Goal: Task Accomplishment & Management: Use online tool/utility

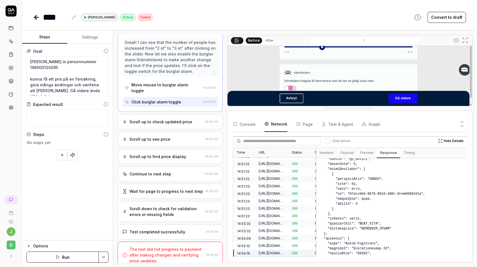
scroll to position [101, 0]
click at [269, 39] on button "After" at bounding box center [269, 41] width 13 height 6
click at [254, 40] on button "Before" at bounding box center [254, 41] width 16 height 6
click at [269, 41] on button "After" at bounding box center [269, 41] width 13 height 6
click at [257, 42] on button "Before" at bounding box center [254, 41] width 16 height 6
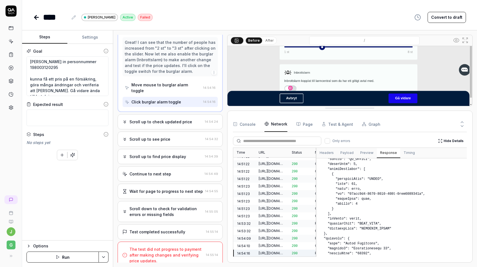
click at [171, 230] on div "Test completed successfully 14:55:14" at bounding box center [170, 232] width 105 height 15
type textarea "*"
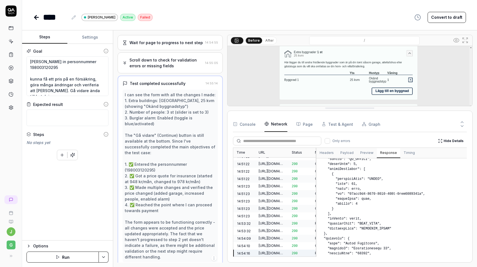
scroll to position [397, 0]
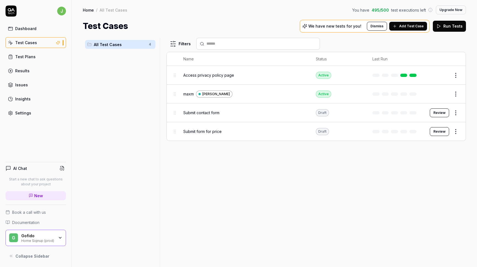
click at [455, 111] on html "j Dashboard Test Cases Test Plans Results Issues Insights Settings AI Chat Star…" at bounding box center [238, 133] width 477 height 267
click at [419, 197] on div "Delete" at bounding box center [433, 197] width 52 height 12
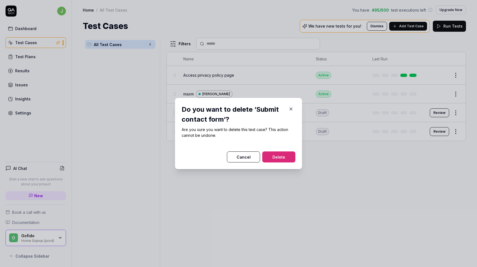
click at [291, 152] on button "Delete" at bounding box center [278, 157] width 33 height 11
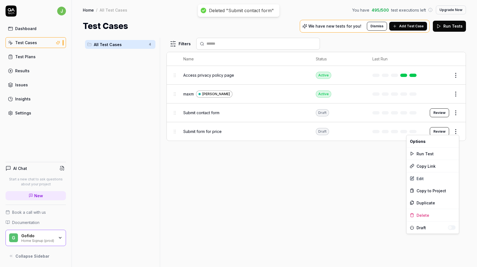
click at [456, 131] on html "Deleted "Submit contact form" j Dashboard Test Cases Test Plans Results Issues …" at bounding box center [238, 133] width 477 height 267
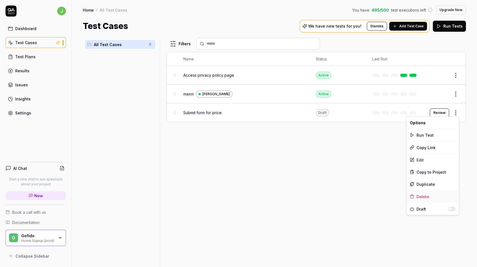
click at [423, 195] on div "Delete" at bounding box center [433, 197] width 52 height 12
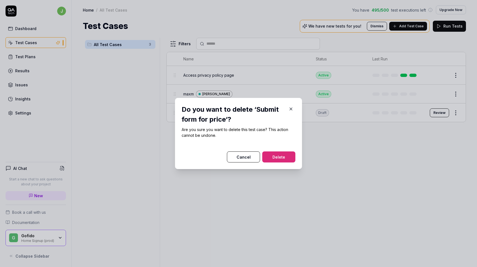
click at [288, 157] on button "Delete" at bounding box center [278, 157] width 33 height 11
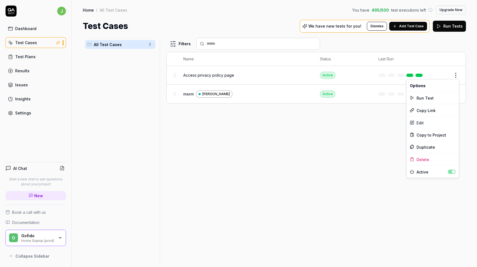
click at [458, 73] on html "j Dashboard Test Cases Test Plans Results Issues Insights Settings AI Chat Star…" at bounding box center [238, 133] width 477 height 267
click at [418, 160] on div "Delete" at bounding box center [433, 160] width 52 height 12
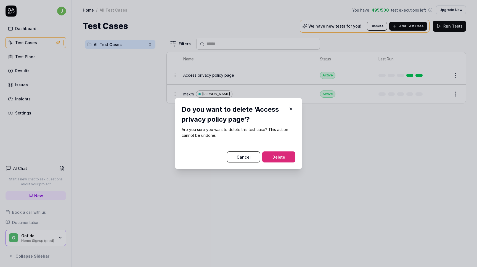
click at [281, 155] on button "Delete" at bounding box center [278, 157] width 33 height 11
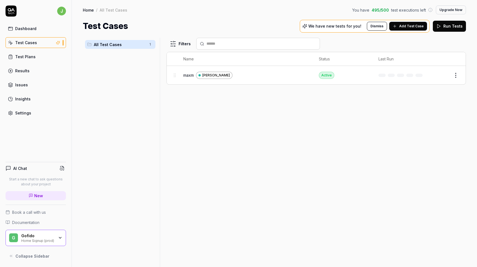
click at [187, 75] on span "maxm" at bounding box center [188, 75] width 10 height 6
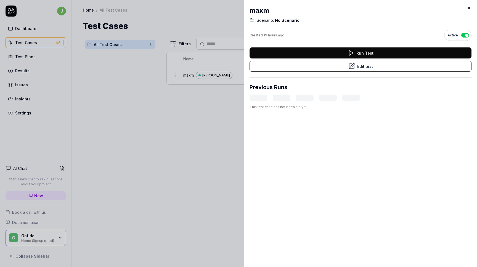
drag, startPoint x: 356, startPoint y: 93, endPoint x: 244, endPoint y: 86, distance: 112.3
click at [244, 86] on div at bounding box center [246, 133] width 4 height 267
click at [323, 70] on button "Edit test" at bounding box center [361, 66] width 222 height 11
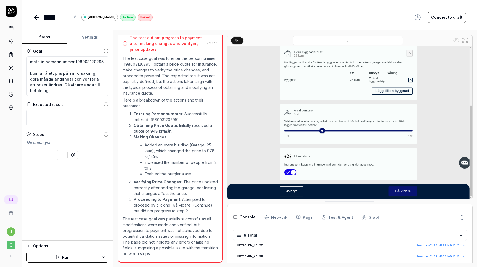
scroll to position [49, 0]
click at [73, 91] on textarea "mata in personnummer 198003120295 kunna få ett pris på en försäkring, göra mång…" at bounding box center [68, 76] width 82 height 40
type textarea "*"
type textarea "mata in personnummer 198003120295 kunna få ett pris på en försäkring, göra mång…"
type textarea "*"
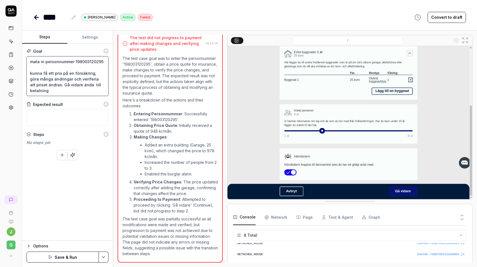
type textarea "mata in personnummer 198003120295 kunna få ett pris på en försäkring, göra mång…"
type textarea "*"
type textarea "mata in personnummer 198003120295 kunna få ett pris på en försäkring, göra mång…"
type textarea "*"
type textarea "mata in personnummer 198003120295 kunna få ett pris på en försäkring, göra mång…"
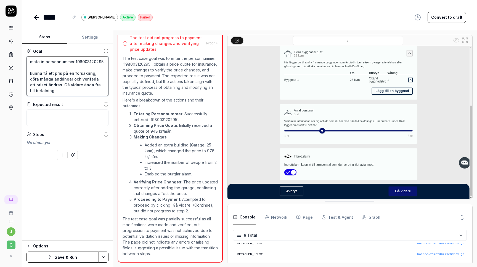
type textarea "*"
type textarea "mata in personnummer 198003120295 kunna få ett pris på en försäkring, göra mång…"
click at [85, 89] on textarea "mata in personnummer 198003120295 kunna få ett pris på en försäkring, göra mång…" at bounding box center [68, 76] width 82 height 40
click at [45, 85] on textarea "mata in personnummer 198003120295 kunna få ett pris på en försäkring, göra mång…" at bounding box center [68, 76] width 82 height 40
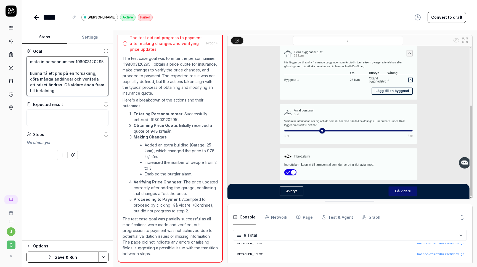
click at [62, 85] on textarea "mata in personnummer 198003120295 kunna få ett pris på en försäkring, göra mång…" at bounding box center [68, 76] width 82 height 40
type textarea "*"
type textarea "mata in personnummer 198003120295 kunna få ett pris på en försäkring, göra mång…"
type textarea "*"
type textarea "mata in personnummer 198003120295 kunna få ett pris på en försäkring, göra mång…"
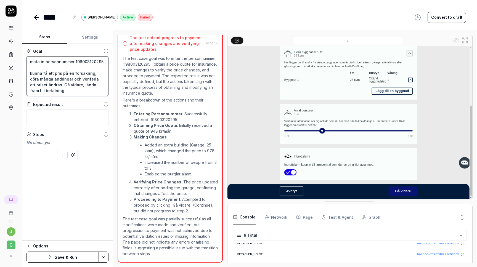
type textarea "*"
type textarea "mata in personnummer 198003120295 kunna få ett pris på en försäkring, göra mång…"
type textarea "*"
type textarea "mata in personnummer 198003120295 kunna få ett pris på en försäkring, göra mång…"
type textarea "*"
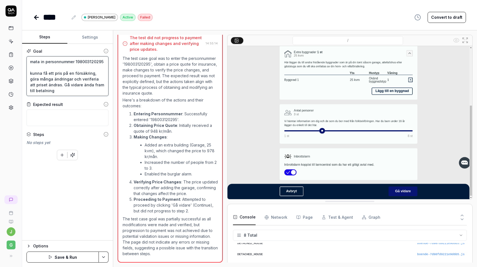
type textarea "mata in personnummer 198003120295 kunna få ett pris på en försäkring, göra mång…"
type textarea "*"
type textarea "mata in personnummer 198003120295 kunna få ett pris på en försäkring, göra mång…"
type textarea "*"
type textarea "mata in personnummer 198003120295 kunna få ett pris på en försäkring, göra mång…"
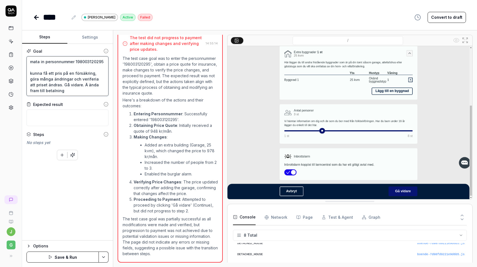
type textarea "*"
type textarea "mata in personnummer 198003120295 kunna få ett pris på en försäkring, göra mång…"
type textarea "*"
type textarea "mata in personnummer 198003120295 kunna få ett pris på en försäkring, göra mång…"
type textarea "*"
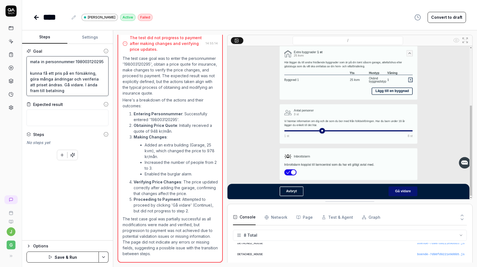
type textarea "mata in personnummer 198003120295 kunna få ett pris på en försäkring, göra mång…"
type textarea "*"
type textarea "mata in personnummer 198003120295 kunna få ett pris på en försäkring, göra mång…"
type textarea "*"
type textarea "mata in personnummer 198003120295 kunna få ett pris på en försäkring, göra mång…"
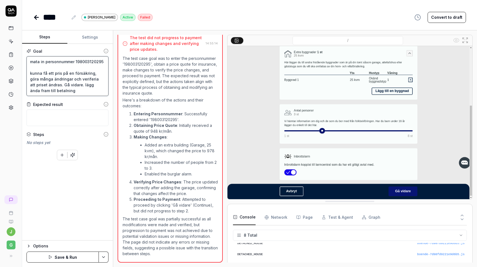
type textarea "*"
type textarea "mata in personnummer 198003120295 kunna få ett pris på en försäkring, göra mång…"
type textarea "*"
type textarea "mata in personnummer 198003120295 kunna få ett pris på en försäkring, göra mång…"
type textarea "*"
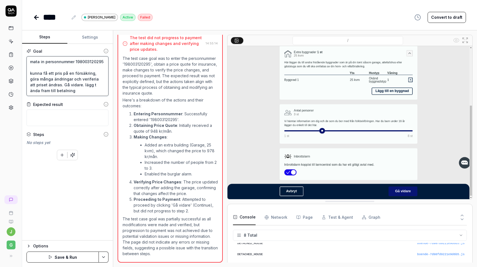
type textarea "mata in personnummer 198003120295 kunna få ett pris på en försäkring, göra mång…"
type textarea "*"
type textarea "mata in personnummer 198003120295 kunna få ett pris på en försäkring, göra mång…"
type textarea "*"
type textarea "mata in personnummer 198003120295 kunna få ett pris på en försäkring, göra mång…"
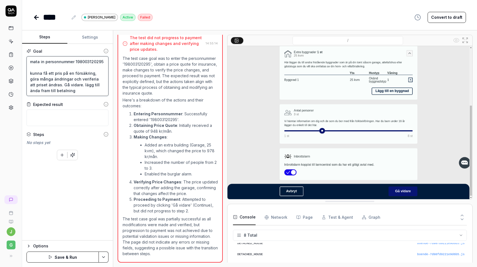
type textarea "*"
type textarea "mata in personnummer 198003120295 kunna få ett pris på en försäkring, göra mång…"
type textarea "*"
type textarea "mata in personnummer 198003120295 kunna få ett pris på en försäkring, göra mång…"
type textarea "*"
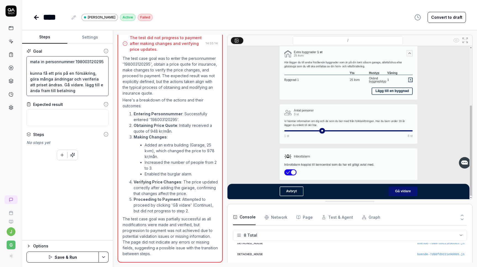
type textarea "mata in personnummer 198003120295 kunna få ett pris på en försäkring, göra mång…"
type textarea "*"
type textarea "mata in personnummer 198003120295 kunna få ett pris på en försäkring, göra mång…"
type textarea "*"
type textarea "mata in personnummer 198003120295 kunna få ett pris på en försäkring, göra mång…"
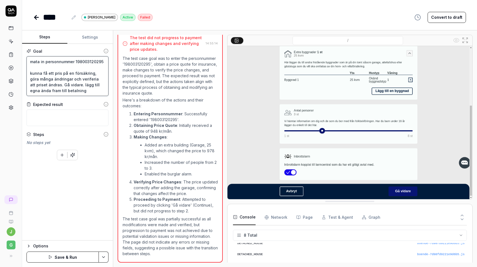
type textarea "*"
type textarea "mata in personnummer 198003120295 kunna få ett pris på en försäkring, göra mång…"
type textarea "*"
type textarea "mata in personnummer 198003120295 kunna få ett pris på en försäkring, göra mång…"
type textarea "*"
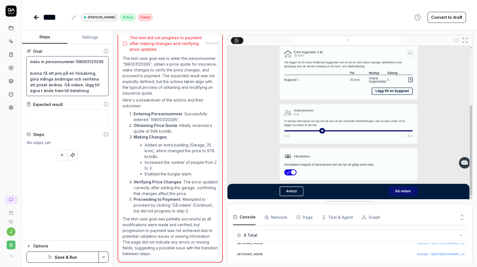
type textarea "mata in personnummer 198003120295 kunna få ett pris på en försäkring, göra mång…"
type textarea "*"
type textarea "mata in personnummer 198003120295 kunna få ett pris på en försäkring, göra mång…"
type textarea "*"
type textarea "mata in personnummer 198003120295 kunna få ett pris på en försäkring, göra mång…"
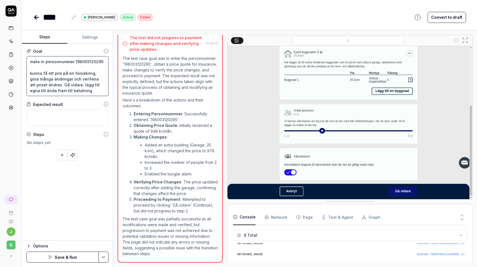
type textarea "*"
type textarea "mata in personnummer 198003120295 kunna få ett pris på en försäkring, göra mång…"
type textarea "*"
type textarea "mata in personnummer 198003120295 kunna få ett pris på en försäkring, göra mång…"
type textarea "*"
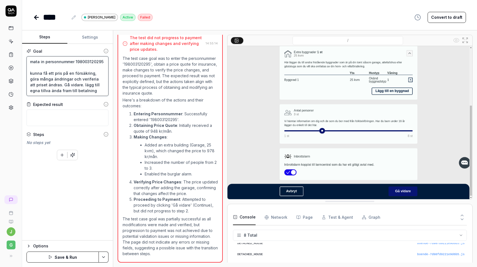
type textarea "mata in personnummer 198003120295 kunna få ett pris på en försäkring, göra mång…"
type textarea "*"
type textarea "mata in personnummer 198003120295 kunna få ett pris på en försäkring, göra mång…"
type textarea "*"
type textarea "mata in personnummer 198003120295 kunna få ett pris på en försäkring, göra mång…"
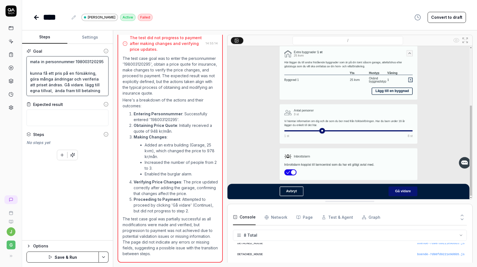
type textarea "*"
type textarea "mata in personnummer 198003120295 kunna få ett pris på en försäkring, göra mång…"
type textarea "*"
type textarea "mata in personnummer 198003120295 kunna få ett pris på en försäkring, göra mång…"
type textarea "*"
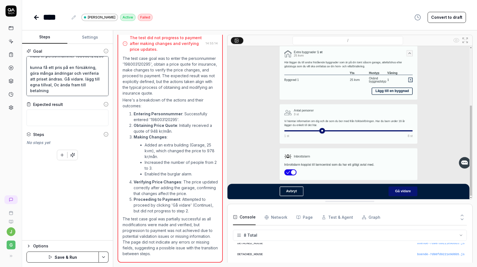
type textarea "mata in personnummer 198003120295 kunna få ett pris på en försäkring, göra mång…"
type textarea "*"
type textarea "mata in personnummer 198003120295 kunna få ett pris på en försäkring, göra mång…"
type textarea "*"
type textarea "mata in personnummer 198003120295 kunna få ett pris på en försäkring, göra mång…"
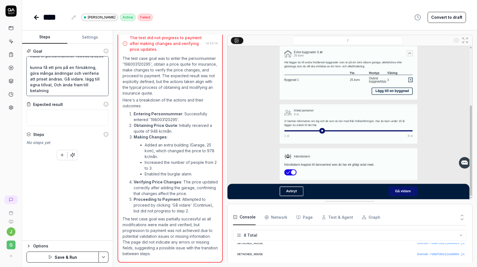
type textarea "*"
type textarea "mata in personnummer 198003120295 kunna få ett pris på en försäkring, göra mång…"
type textarea "*"
type textarea "mata in personnummer 198003120295 kunna få ett pris på en försäkring, göra mång…"
type textarea "*"
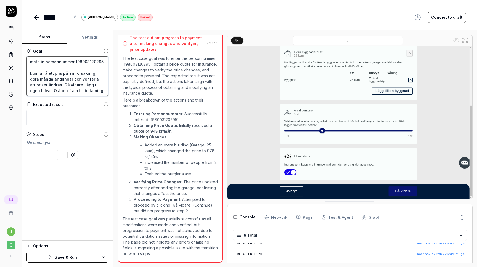
type textarea "mata in personnummer 198003120295 kunna få ett pris på en försäkring, göra mång…"
type textarea "*"
type textarea "mata in personnummer 198003120295 kunna få ett pris på en försäkring, göra mång…"
type textarea "*"
type textarea "mata in personnummer 198003120295 kunna få ett pris på en försäkring, göra mång…"
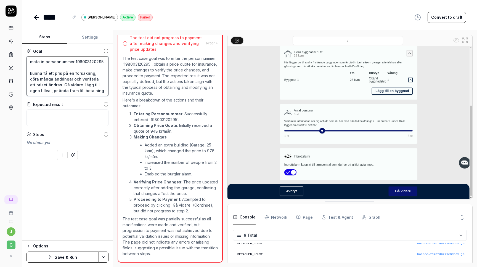
type textarea "*"
type textarea "mata in personnummer 198003120295 kunna få ett pris på en försäkring, göra mång…"
type textarea "*"
type textarea "mata in personnummer 198003120295 kunna få ett pris på en försäkring, göra mång…"
type textarea "*"
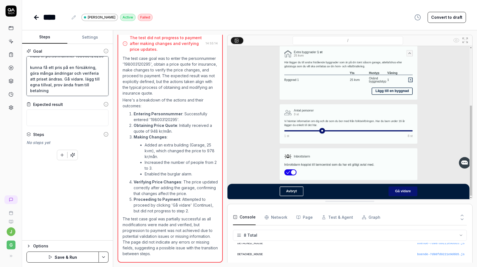
type textarea "mata in personnummer 198003120295 kunna få ett pris på en försäkring, göra mång…"
type textarea "*"
type textarea "mata in personnummer 198003120295 kunna få ett pris på en försäkring, göra mång…"
click at [66, 85] on textarea "mata in personnummer 198003120295 kunna få ett pris på en försäkring, göra mång…" at bounding box center [68, 76] width 82 height 40
click at [65, 84] on textarea "mata in personnummer 198003120295 kunna få ett pris på en försäkring, göra mång…" at bounding box center [68, 76] width 82 height 40
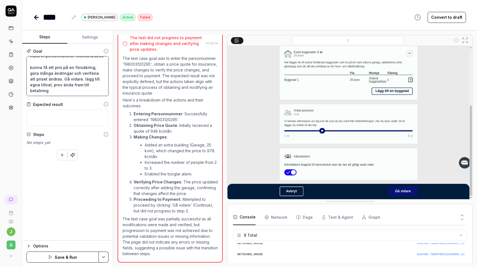
type textarea "*"
type textarea "mata in personnummer 198003120295 kunna få ett pris på en försäkring, göra mång…"
type textarea "*"
type textarea "mata in personnummer 198003120295 kunna få ett pris på en försäkring, göra mång…"
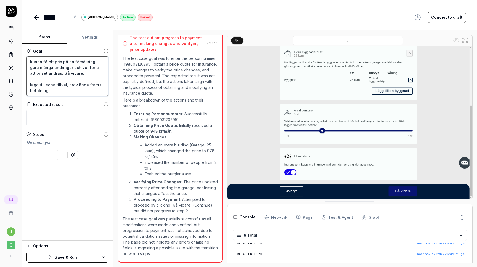
click at [74, 84] on textarea "mata in personnummer 198003120295 kunna få ett pris på en försäkring, göra mång…" at bounding box center [68, 76] width 82 height 40
type textarea "*"
type textarea "mata in personnummer 198003120295 kunna få ett pris på en försäkring, göra mång…"
type textarea "*"
type textarea "mata in personnummer 198003120295 kunna få ett pris på en försäkring, göra mång…"
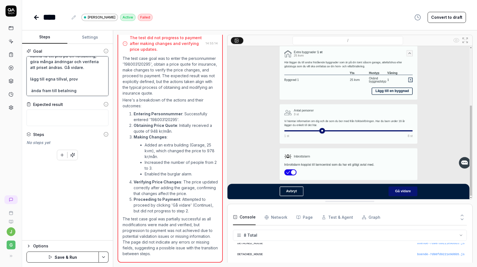
scroll to position [20, 0]
type textarea "*"
type textarea "mata in personnummer 198003120295 kunna få ett pris på en försäkring, göra mång…"
type textarea "*"
type textarea "mata in personnummer 198003120295 kunna få ett pris på en försäkring, göra mång…"
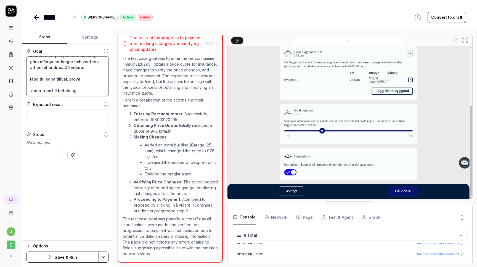
type textarea "*"
type textarea "mata in personnummer 198003120295 kunna få ett pris på en försäkring, göra mång…"
type textarea "*"
type textarea "mata in personnummer 198003120295 kunna få ett pris på en försäkring, göra mång…"
type textarea "*"
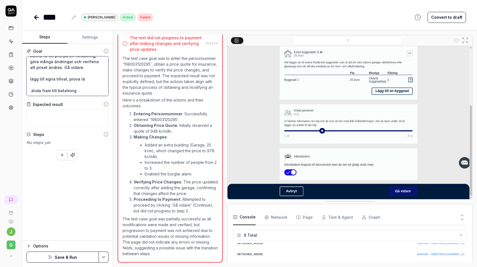
type textarea "mata in personnummer 198003120295 kunna få ett pris på en försäkring, göra mång…"
type textarea "*"
type textarea "mata in personnummer 198003120295 kunna få ett pris på en försäkring, göra mång…"
type textarea "*"
type textarea "mata in personnummer 198003120295 kunna få ett pris på en försäkring, göra mång…"
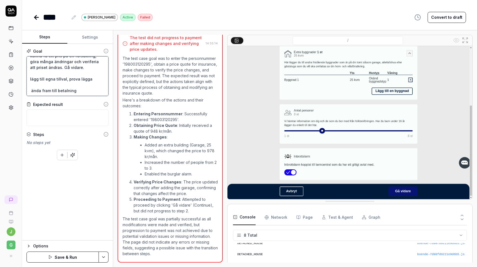
type textarea "*"
type textarea "mata in personnummer 198003120295 kunna få ett pris på en försäkring, göra mång…"
type textarea "*"
type textarea "mata in personnummer 198003120295 kunna få ett pris på en försäkring, göra mång…"
type textarea "*"
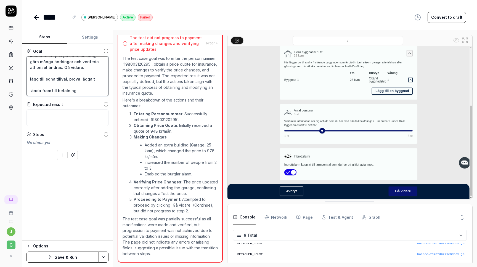
type textarea "mata in personnummer 198003120295 kunna få ett pris på en försäkring, göra mång…"
type textarea "*"
type textarea "mata in personnummer 198003120295 kunna få ett pris på en försäkring, göra mång…"
type textarea "*"
type textarea "mata in personnummer 198003120295 kunna få ett pris på en försäkring, göra mång…"
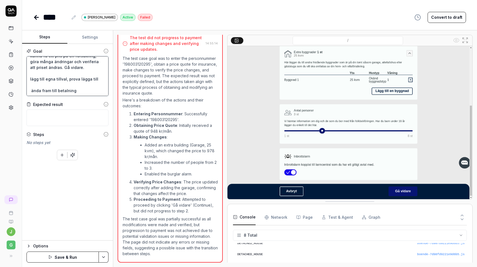
type textarea "*"
type textarea "mata in personnummer 198003120295 kunna få ett pris på en försäkring, göra mång…"
type textarea "*"
type textarea "mata in personnummer 198003120295 kunna få ett pris på en försäkring, göra mång…"
type textarea "*"
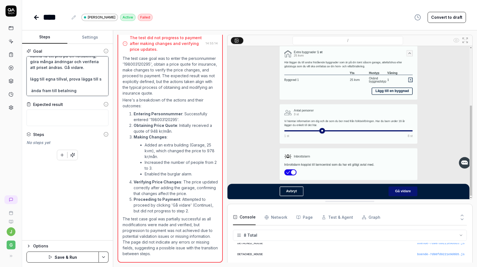
type textarea "mata in personnummer 198003120295 kunna få ett pris på en försäkring, göra mång…"
type textarea "*"
type textarea "mata in personnummer 198003120295 kunna få ett pris på en försäkring, göra mång…"
type textarea "*"
type textarea "mata in personnummer 198003120295 kunna få ett pris på en försäkring, göra mång…"
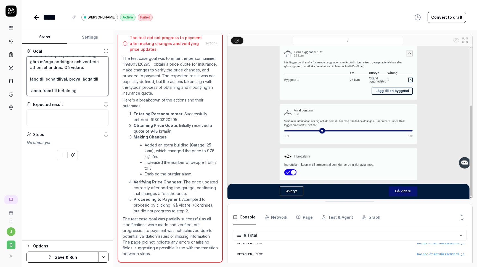
type textarea "*"
type textarea "mata in personnummer 198003120295 kunna få ett pris på en försäkring, göra mång…"
type textarea "*"
type textarea "mata in personnummer 198003120295 kunna få ett pris på en försäkring, göra mång…"
type textarea "*"
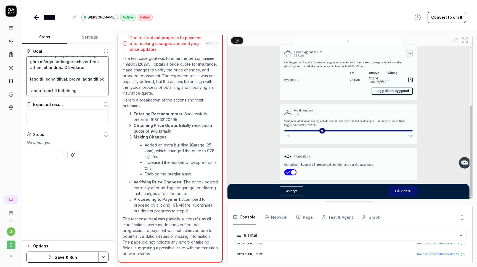
type textarea "mata in personnummer 198003120295 kunna få ett pris på en försäkring, göra mång…"
type textarea "*"
type textarea "mata in personnummer 198003120295 kunna få ett pris på en försäkring, göra mång…"
type textarea "*"
type textarea "mata in personnummer 198003120295 kunna få ett pris på en försäkring, göra mång…"
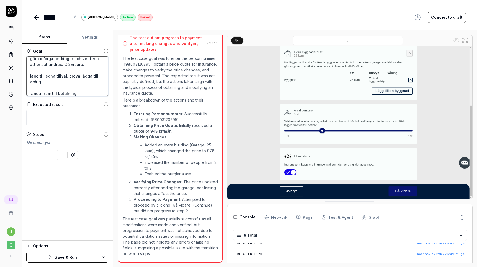
type textarea "*"
type textarea "mata in personnummer 198003120295 kunna få ett pris på en försäkring, göra mång…"
type textarea "*"
type textarea "mata in personnummer 198003120295 kunna få ett pris på en försäkring, göra mång…"
type textarea "*"
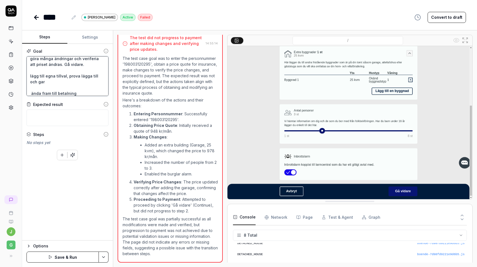
type textarea "mata in personnummer 198003120295 kunna få ett pris på en försäkring, göra mång…"
type textarea "*"
type textarea "mata in personnummer 198003120295 kunna få ett pris på en försäkring, göra mång…"
type textarea "*"
type textarea "mata in personnummer 198003120295 kunna få ett pris på en försäkring, göra mång…"
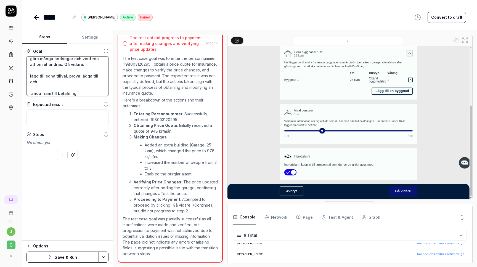
type textarea "*"
type textarea "mata in personnummer 198003120295 kunna få ett pris på en försäkring, göra mång…"
type textarea "*"
type textarea "mata in personnummer 198003120295 kunna få ett pris på en försäkring, göra mång…"
type textarea "*"
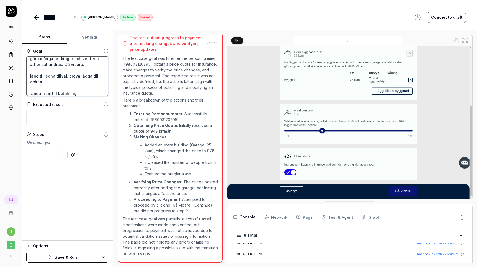
type textarea "mata in personnummer 198003120295 kunna få ett pris på en försäkring, göra mång…"
type textarea "*"
type textarea "mata in personnummer 198003120295 kunna få ett pris på en försäkring, göra mång…"
type textarea "*"
type textarea "mata in personnummer 198003120295 kunna få ett pris på en försäkring, göra mång…"
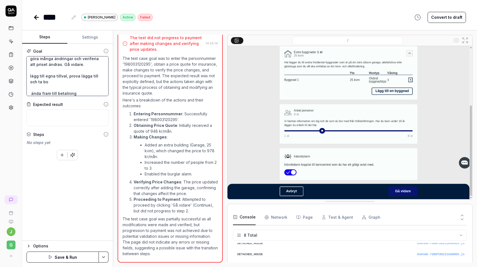
type textarea "*"
type textarea "mata in personnummer 198003120295 kunna få ett pris på en försäkring, göra mång…"
type textarea "*"
type textarea "mata in personnummer 198003120295 kunna få ett pris på en försäkring, göra mång…"
type textarea "*"
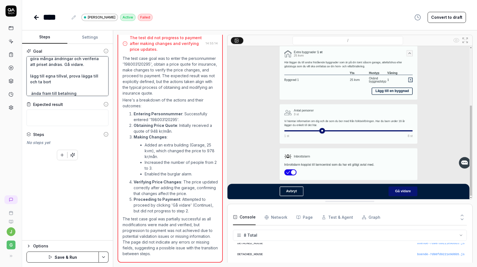
type textarea "mata in personnummer 198003120295 kunna få ett pris på en försäkring, göra mång…"
type textarea "*"
type textarea "mata in personnummer 198003120295 kunna få ett pris på en försäkring, göra mång…"
type textarea "*"
type textarea "mata in personnummer 198003120295 kunna få ett pris på en försäkring, göra mång…"
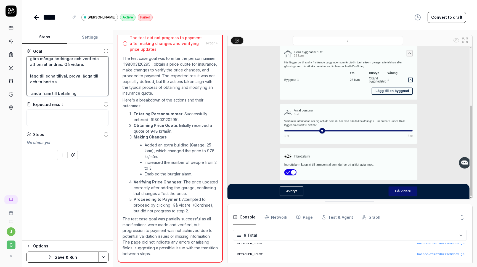
type textarea "*"
type textarea "mata in personnummer 198003120295 kunna få ett pris på en försäkring, göra mång…"
type textarea "*"
type textarea "mata in personnummer 198003120295 kunna få ett pris på en försäkring, göra mång…"
type textarea "*"
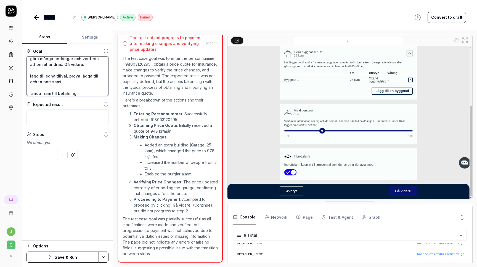
type textarea "mata in personnummer 198003120295 kunna få ett pris på en försäkring, göra mång…"
type textarea "*"
type textarea "mata in personnummer 198003120295 kunna få ett pris på en försäkring, göra mång…"
type textarea "*"
type textarea "mata in personnummer 198003120295 kunna få ett pris på en försäkring, göra mång…"
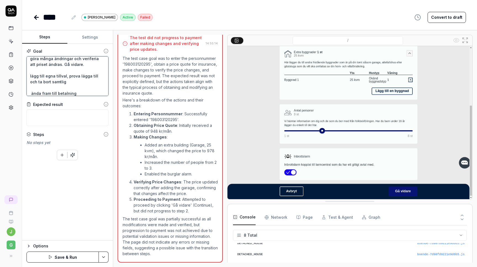
type textarea "*"
type textarea "mata in personnummer 198003120295 kunna få ett pris på en försäkring, göra mång…"
type textarea "*"
type textarea "mata in personnummer 198003120295 kunna få ett pris på en försäkring, göra mång…"
type textarea "*"
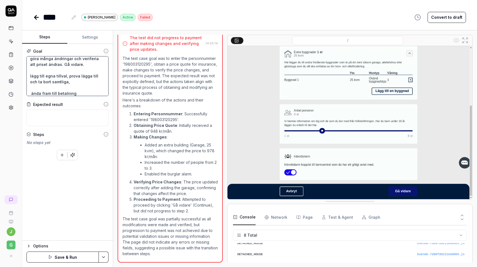
type textarea "mata in personnummer 198003120295 kunna få ett pris på en försäkring, göra mång…"
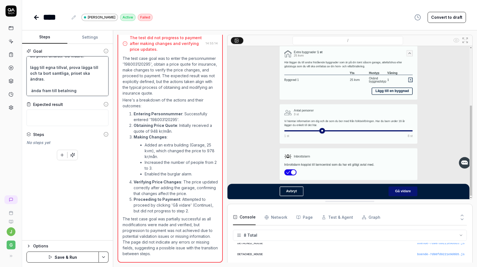
drag, startPoint x: 31, startPoint y: 90, endPoint x: 77, endPoint y: 90, distance: 45.8
click at [77, 90] on textarea "mata in personnummer 198003120295 kunna få ett pris på en försäkring, göra mång…" at bounding box center [68, 76] width 82 height 40
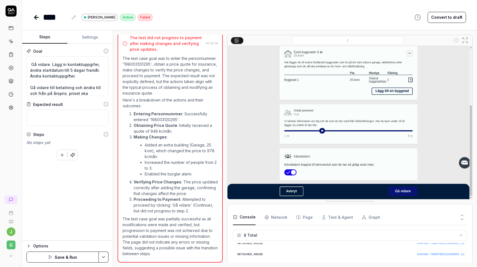
click at [71, 259] on button "Save & Run" at bounding box center [63, 257] width 72 height 11
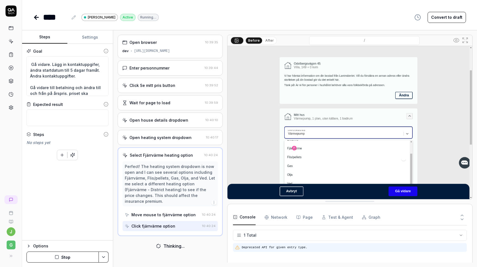
click at [265, 248] on pre "Deprecated API for given entry type." at bounding box center [353, 248] width 223 height 5
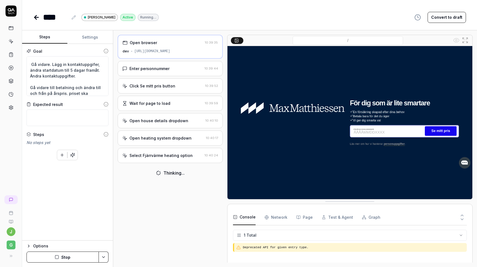
click at [174, 152] on div "Select Fjärrvärme heating option 10:40:24" at bounding box center [170, 155] width 105 height 15
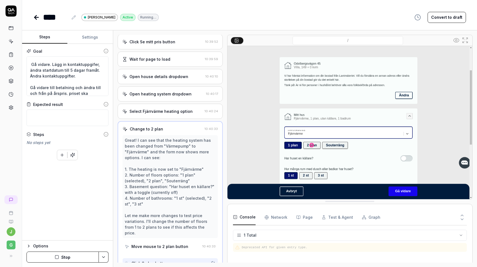
scroll to position [43, 0]
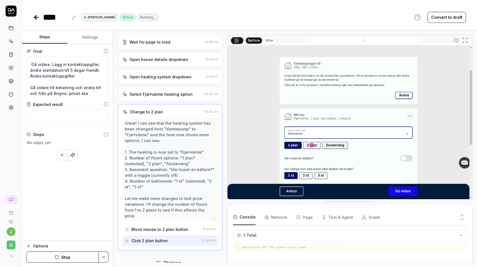
click at [302, 219] on button "Page" at bounding box center [304, 217] width 17 height 15
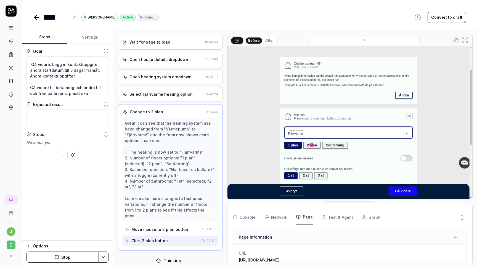
scroll to position [61, 0]
click at [245, 214] on button "Console" at bounding box center [244, 217] width 23 height 15
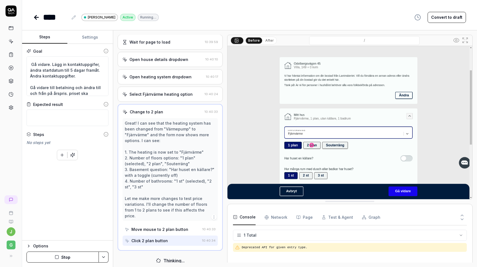
click at [252, 237] on html "j G **** Max m Active Running… Convert to draft Steps Settings Goal mata in per…" at bounding box center [238, 133] width 477 height 267
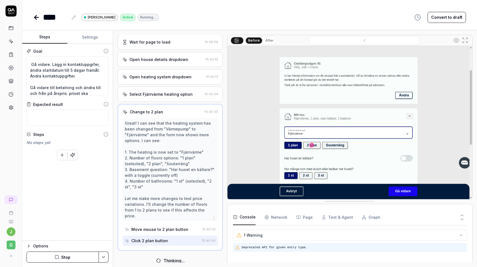
click at [237, 248] on icon at bounding box center [237, 248] width 4 height 4
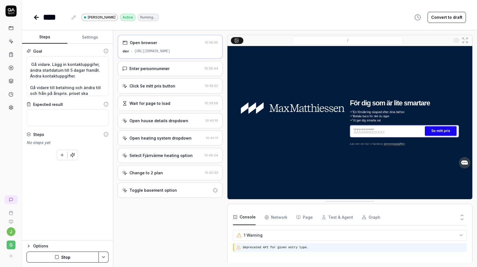
click at [250, 249] on pre "Deprecated API for given entry type." at bounding box center [354, 248] width 222 height 5
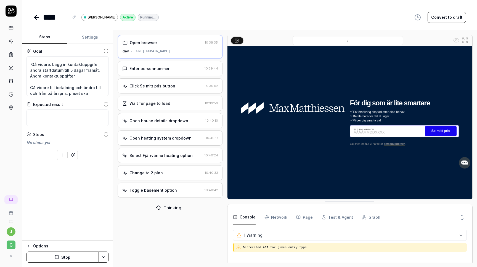
click at [170, 191] on div "Toggle basement option" at bounding box center [154, 191] width 48 height 6
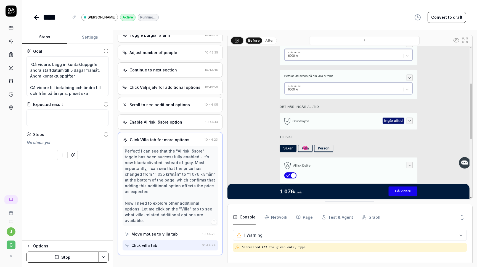
scroll to position [380, 0]
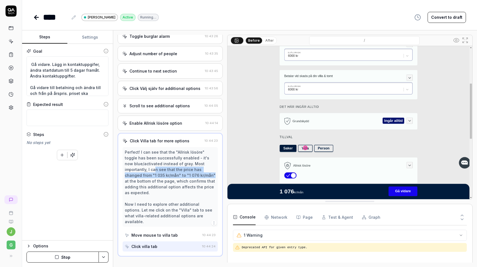
drag, startPoint x: 131, startPoint y: 170, endPoint x: 172, endPoint y: 177, distance: 41.5
click at [172, 177] on div "Perfect! I can see that the "Allrisk lösöre" toggle has been successfully enabl…" at bounding box center [170, 186] width 91 height 75
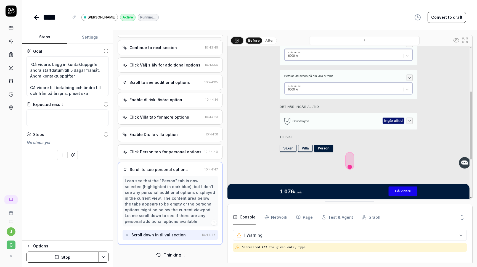
scroll to position [403, 0]
click at [169, 130] on div "Enable Drulle villa option 10:44:31" at bounding box center [170, 134] width 105 height 15
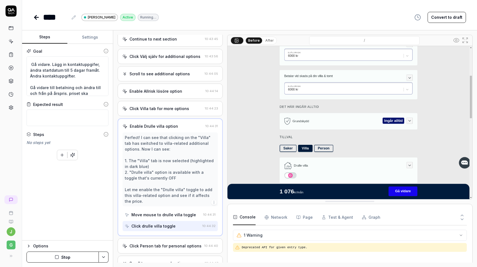
scroll to position [416, 0]
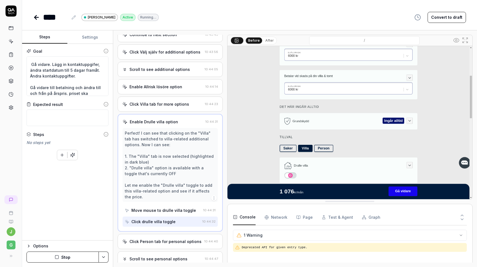
click at [267, 41] on button "After" at bounding box center [269, 41] width 13 height 6
click at [254, 41] on button "Before" at bounding box center [254, 41] width 16 height 6
click at [155, 104] on div "Click Villa tab for more options" at bounding box center [160, 104] width 60 height 6
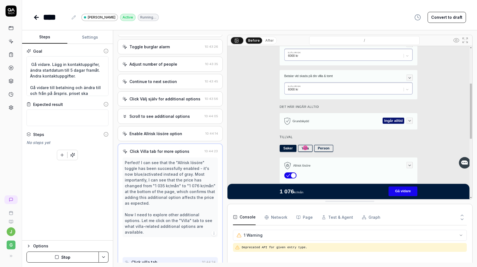
scroll to position [362, 0]
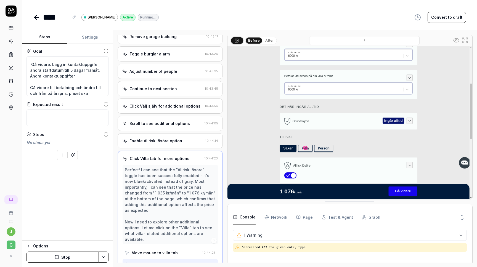
click at [167, 140] on div "Enable Allrisk lösöre option" at bounding box center [156, 141] width 53 height 6
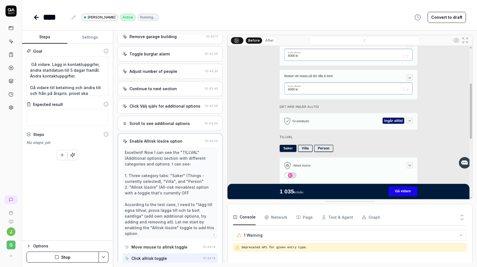
click at [173, 124] on div "Scroll to see additional options" at bounding box center [160, 124] width 60 height 6
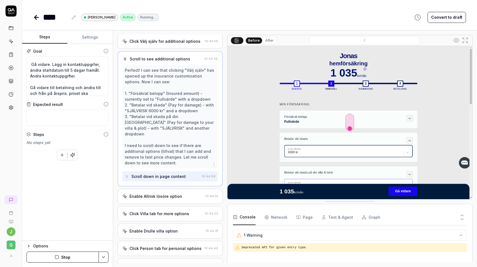
scroll to position [467, 0]
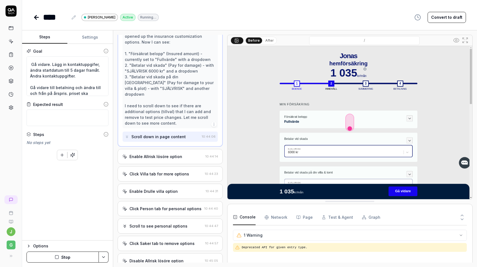
click at [159, 258] on div "Disable Allrisk lösöre option" at bounding box center [157, 261] width 54 height 6
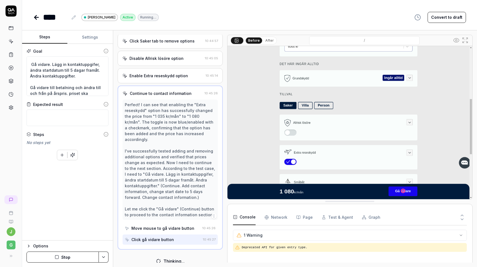
scroll to position [548, 0]
